Goal: Check status: Check status

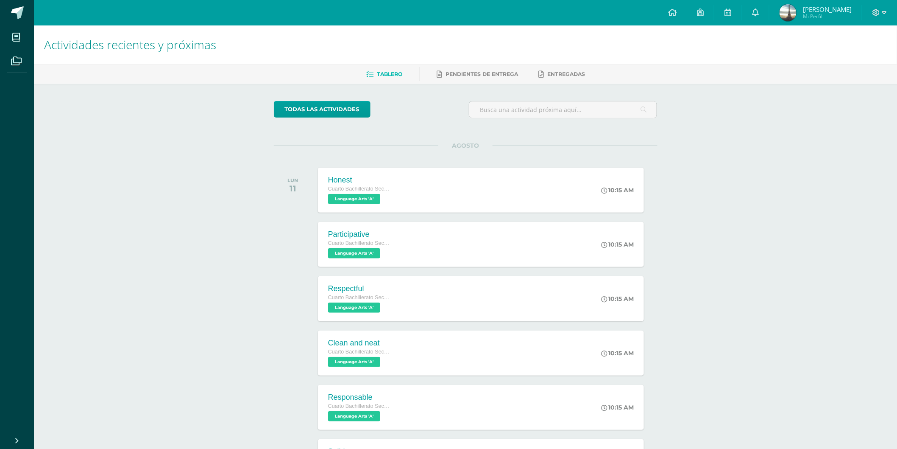
click at [840, 12] on span "[PERSON_NAME]" at bounding box center [827, 9] width 49 height 8
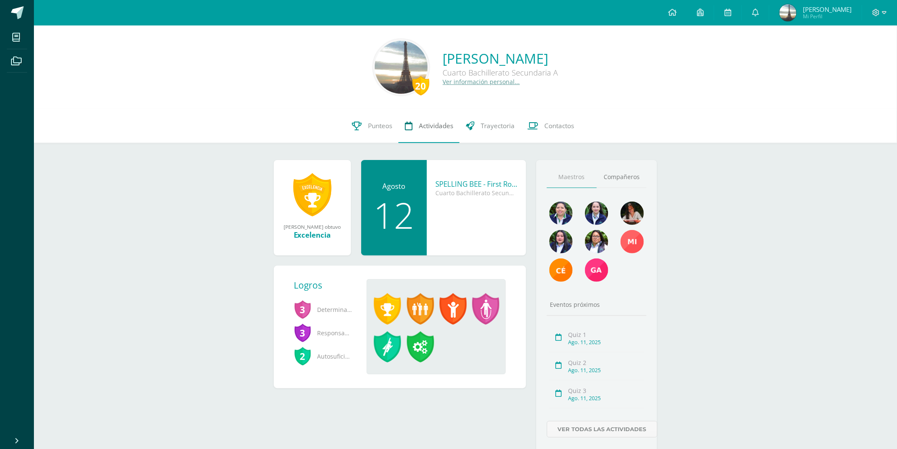
click at [404, 139] on link "Actividades" at bounding box center [429, 126] width 61 height 34
click at [392, 130] on span "Punteos" at bounding box center [380, 125] width 24 height 9
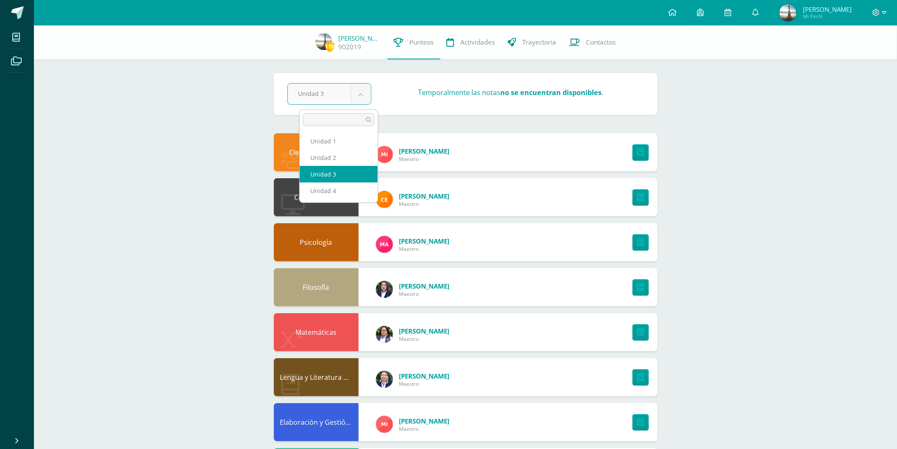
click at [374, 95] on body "Mis cursos Archivos Cerrar panel Ciencias Sociales Cuarto Bachillerato Secundar…" at bounding box center [448, 319] width 897 height 638
select select "Unidad 2"
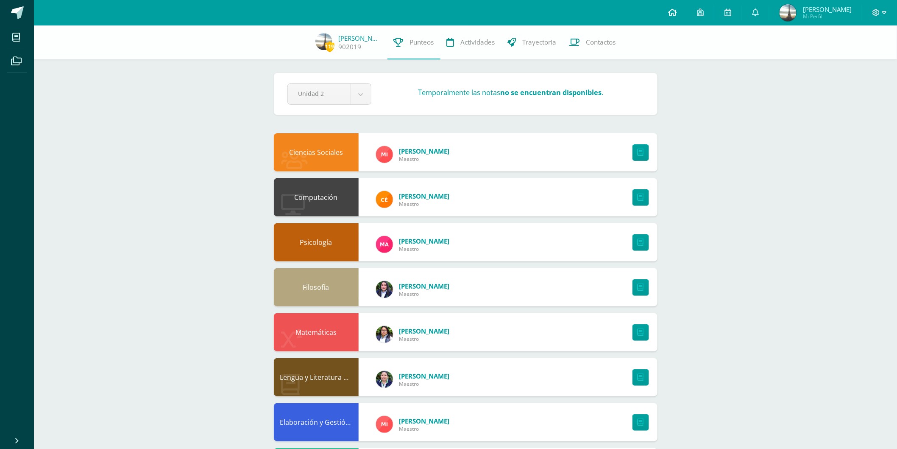
click at [677, 13] on icon at bounding box center [672, 12] width 8 height 8
